Goal: Transaction & Acquisition: Subscribe to service/newsletter

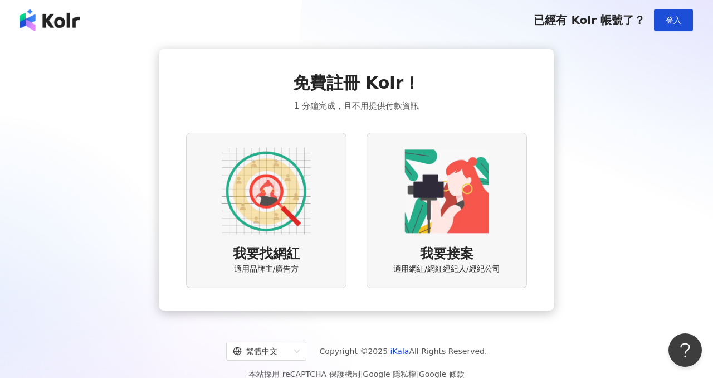
drag, startPoint x: 664, startPoint y: 18, endPoint x: 222, endPoint y: 218, distance: 485.9
click at [238, 214] on div "已經有 Kolr 帳號了？ 登入 免費註冊 Kolr！ 1 分鐘完成，且不用提供付款資訊 我要找網紅 適用品牌主/廣告方 我要接案 適用網紅/網紅經紀人/經紀…" at bounding box center [356, 197] width 713 height 394
click at [436, 221] on img at bounding box center [446, 190] width 89 height 89
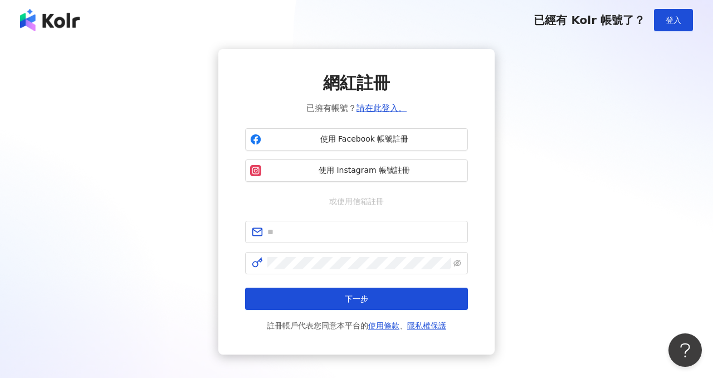
click at [266, 215] on div "網紅註冊 已擁有帳號？ 請在此登入。 使用 Facebook 帳號註冊 使用 Instagram 帳號註冊 或使用信箱註冊 下一步 註冊帳戶代表您同意本平台的…" at bounding box center [356, 201] width 223 height 261
